Goal: Check status: Check status

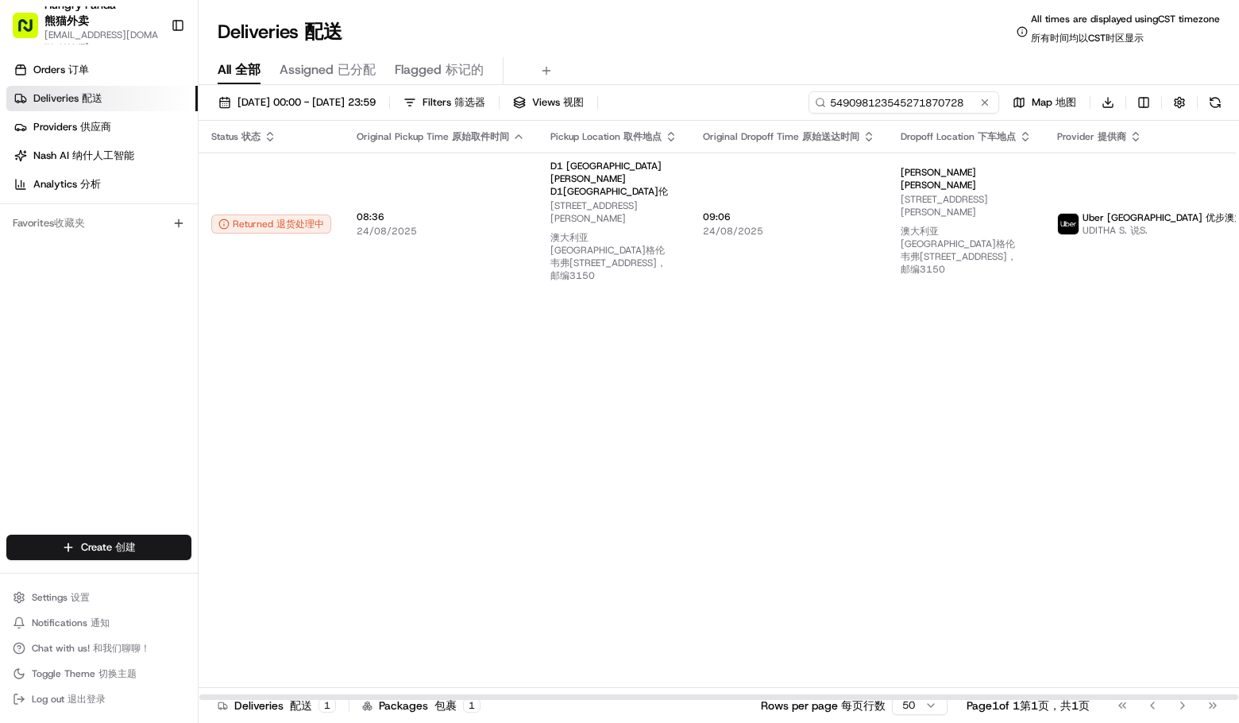
click at [939, 105] on input "549098123545271870728" at bounding box center [903, 102] width 191 height 22
paste input "1207029146754755201165"
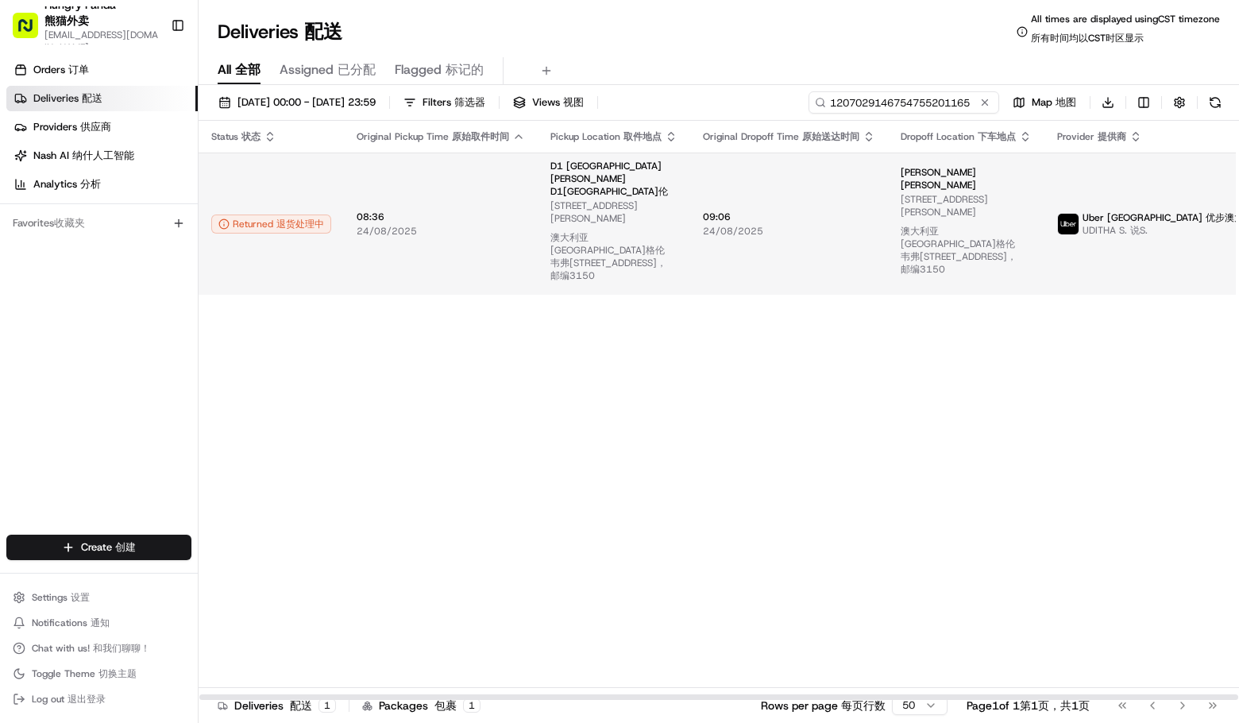
type input "1207029146754755201165"
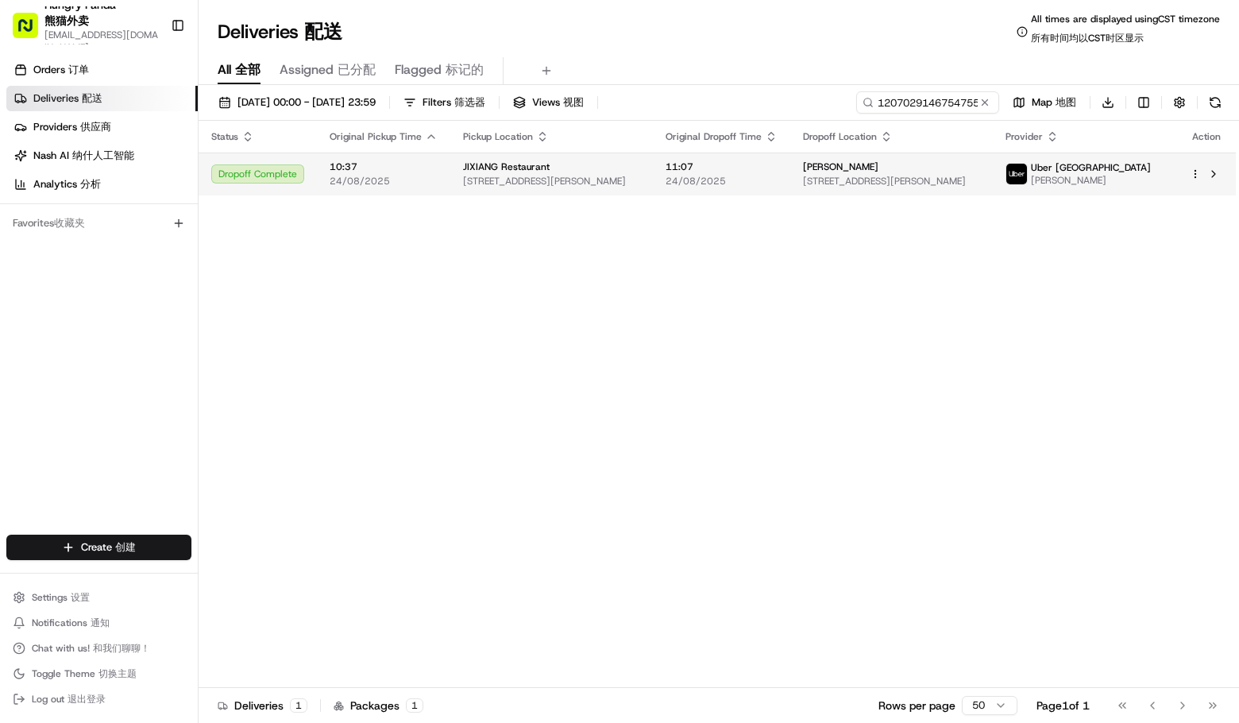
click at [1140, 172] on span "Uber [GEOGRAPHIC_DATA]" at bounding box center [1091, 167] width 120 height 13
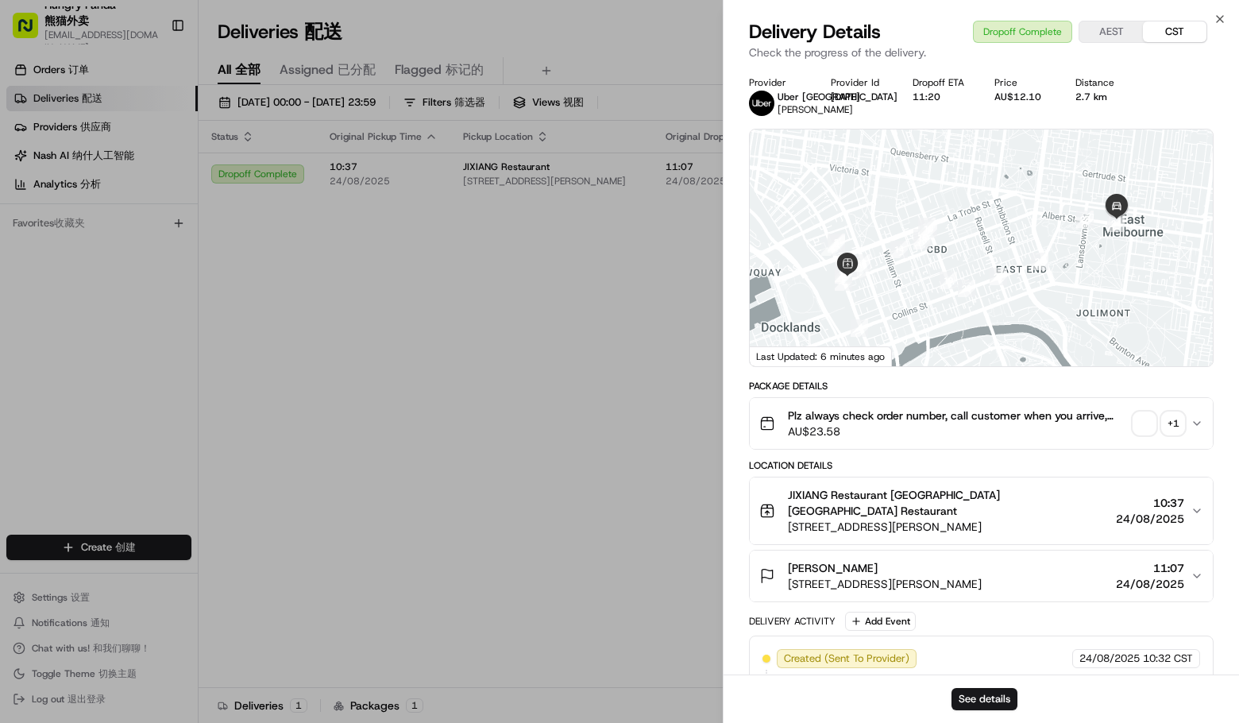
click at [1163, 419] on div "+ 1" at bounding box center [1173, 423] width 22 height 22
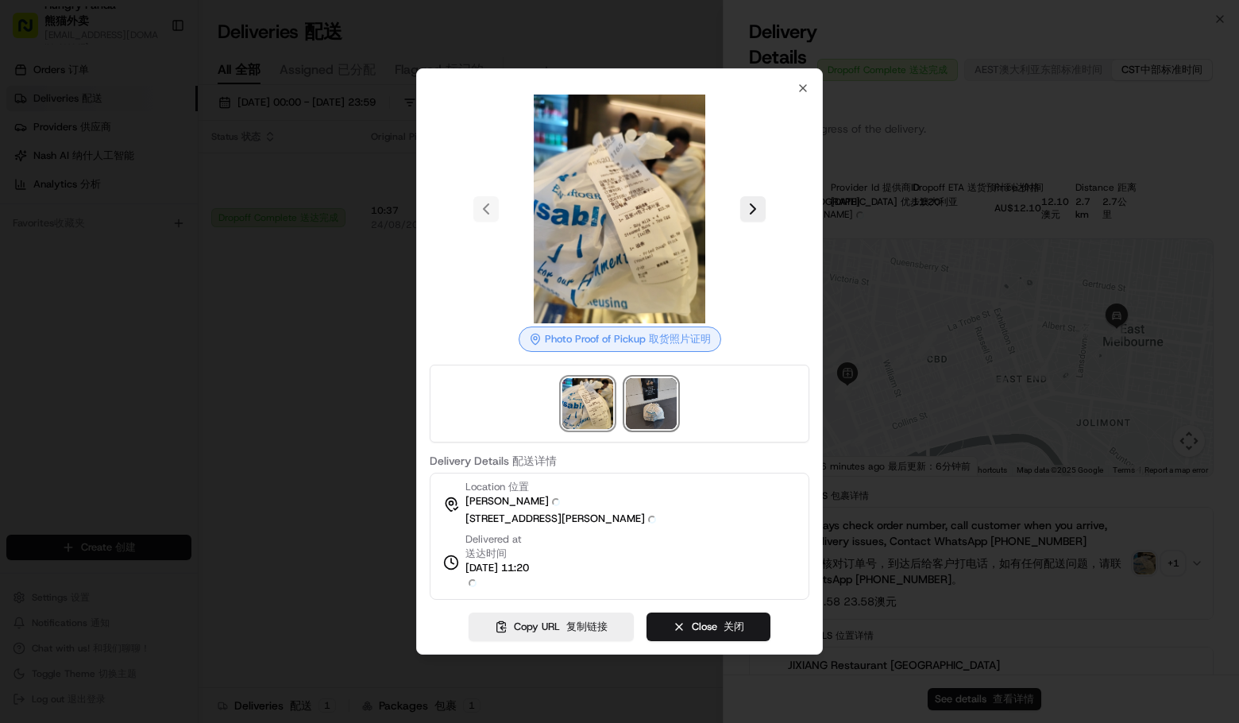
click at [645, 392] on img at bounding box center [651, 403] width 51 height 51
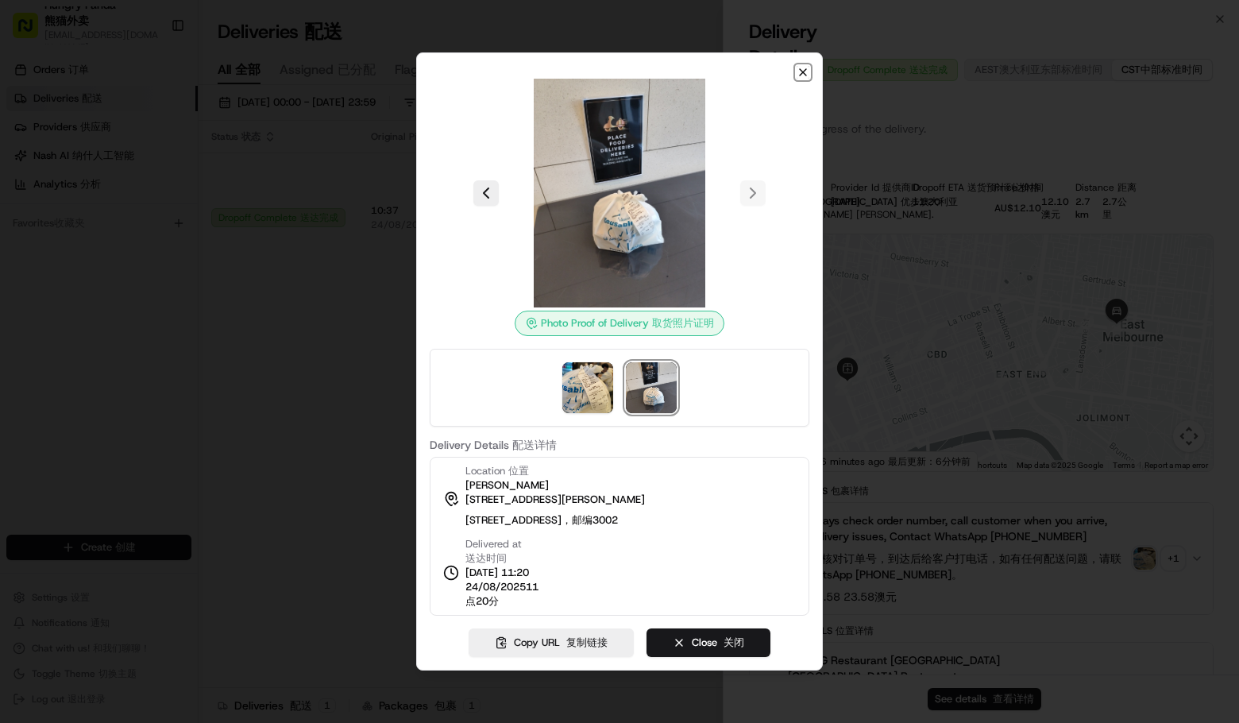
click at [800, 69] on icon "button" at bounding box center [803, 72] width 6 height 6
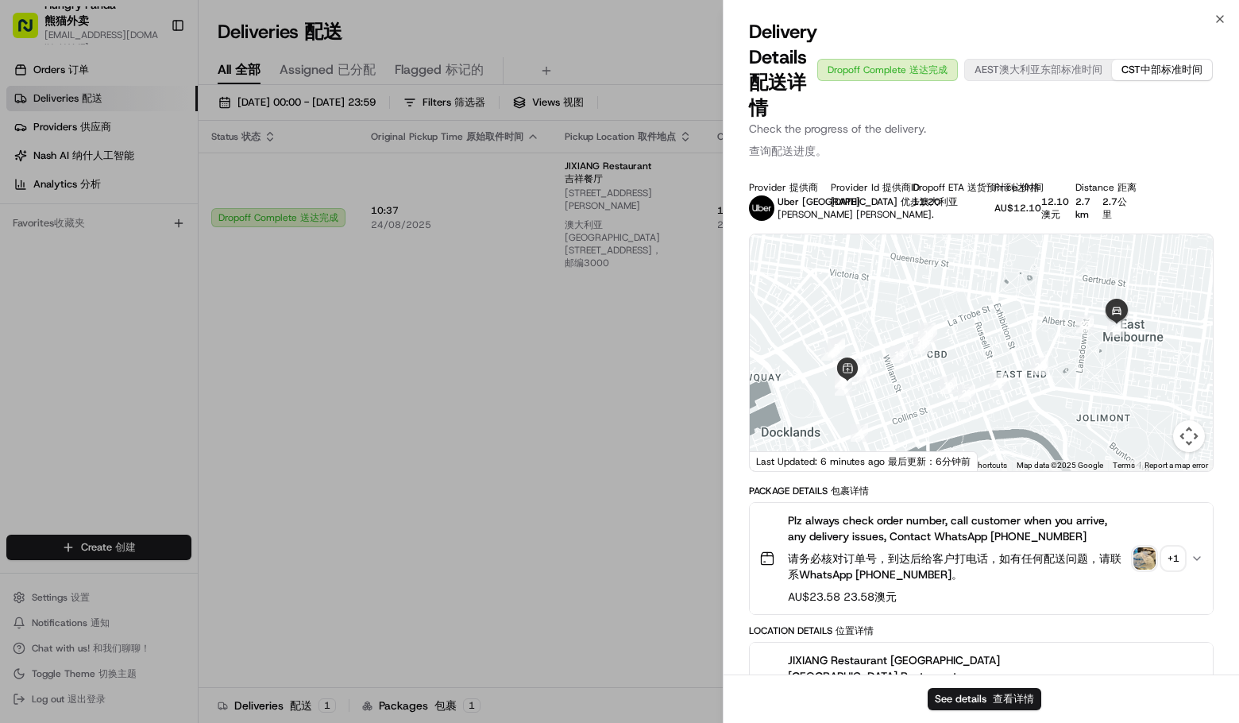
click at [365, 353] on div at bounding box center [619, 361] width 1239 height 723
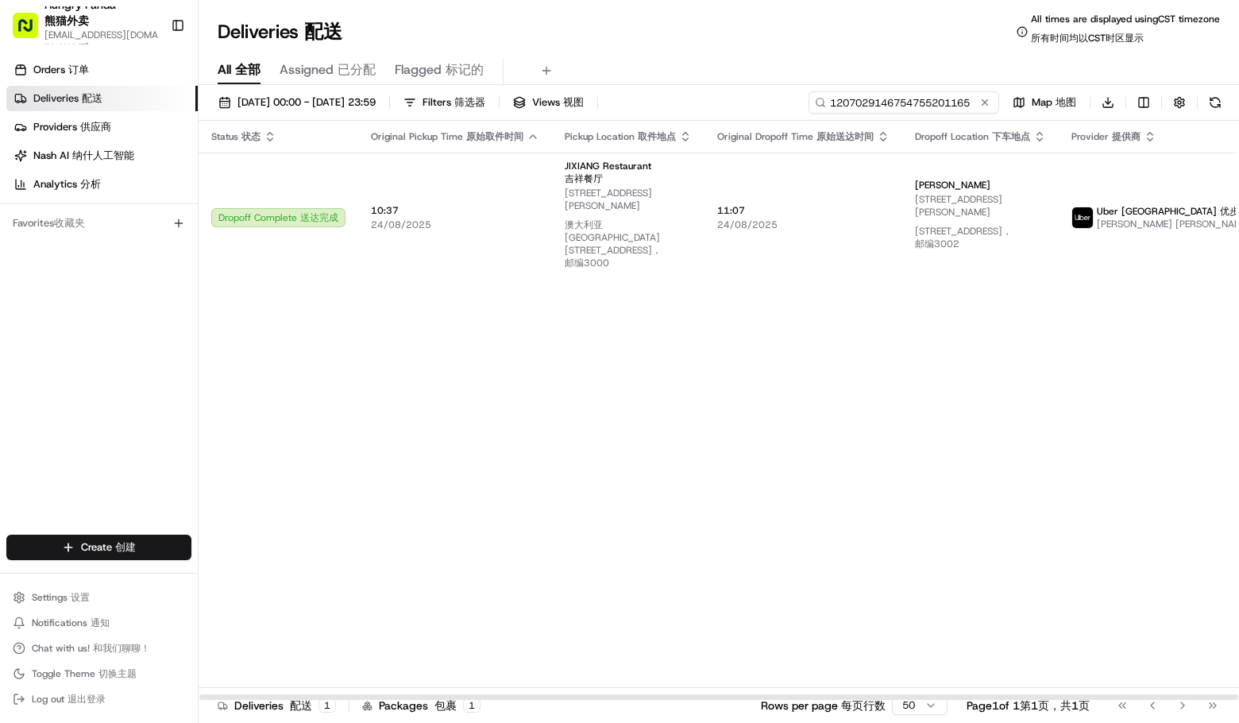
click at [943, 91] on input "1207029146754755201165" at bounding box center [903, 102] width 191 height 22
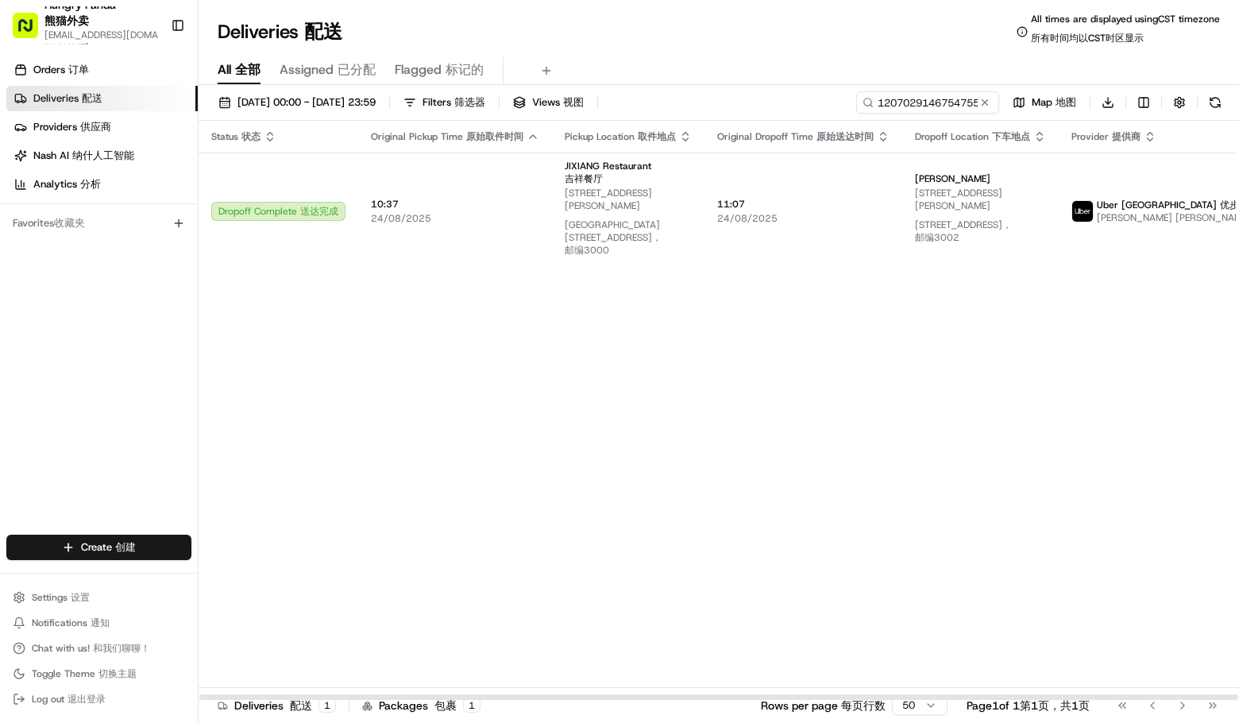
drag, startPoint x: 955, startPoint y: 318, endPoint x: 895, endPoint y: 312, distance: 59.9
click at [955, 318] on div "Status Status 状态 Original Pickup Time Original Pickup Time 原始取件时间 Pickup Locati…" at bounding box center [781, 411] width 1164 height 580
